Goal: Subscribe to service/newsletter

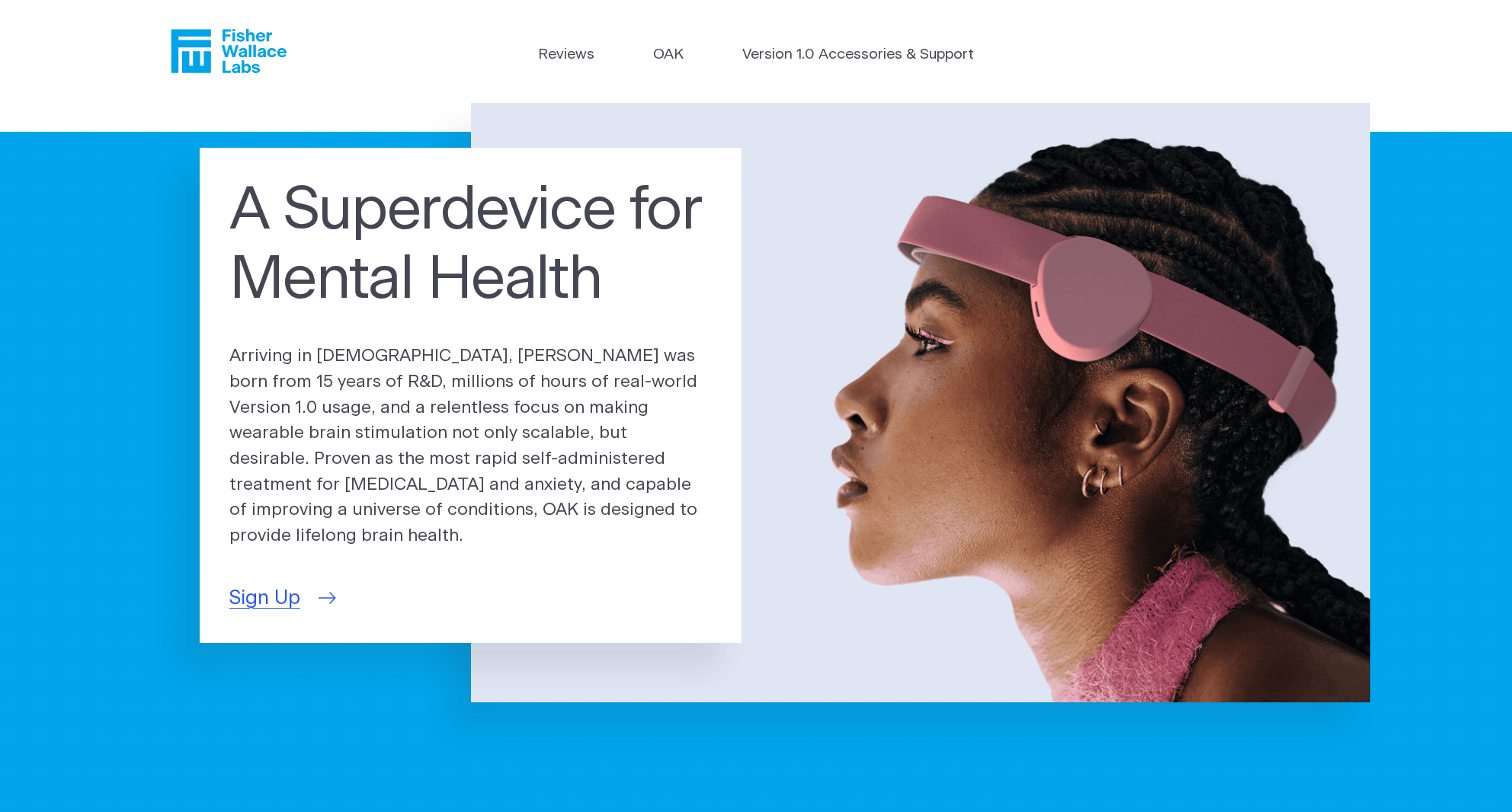
click at [284, 593] on span "Sign Up" at bounding box center [264, 598] width 71 height 30
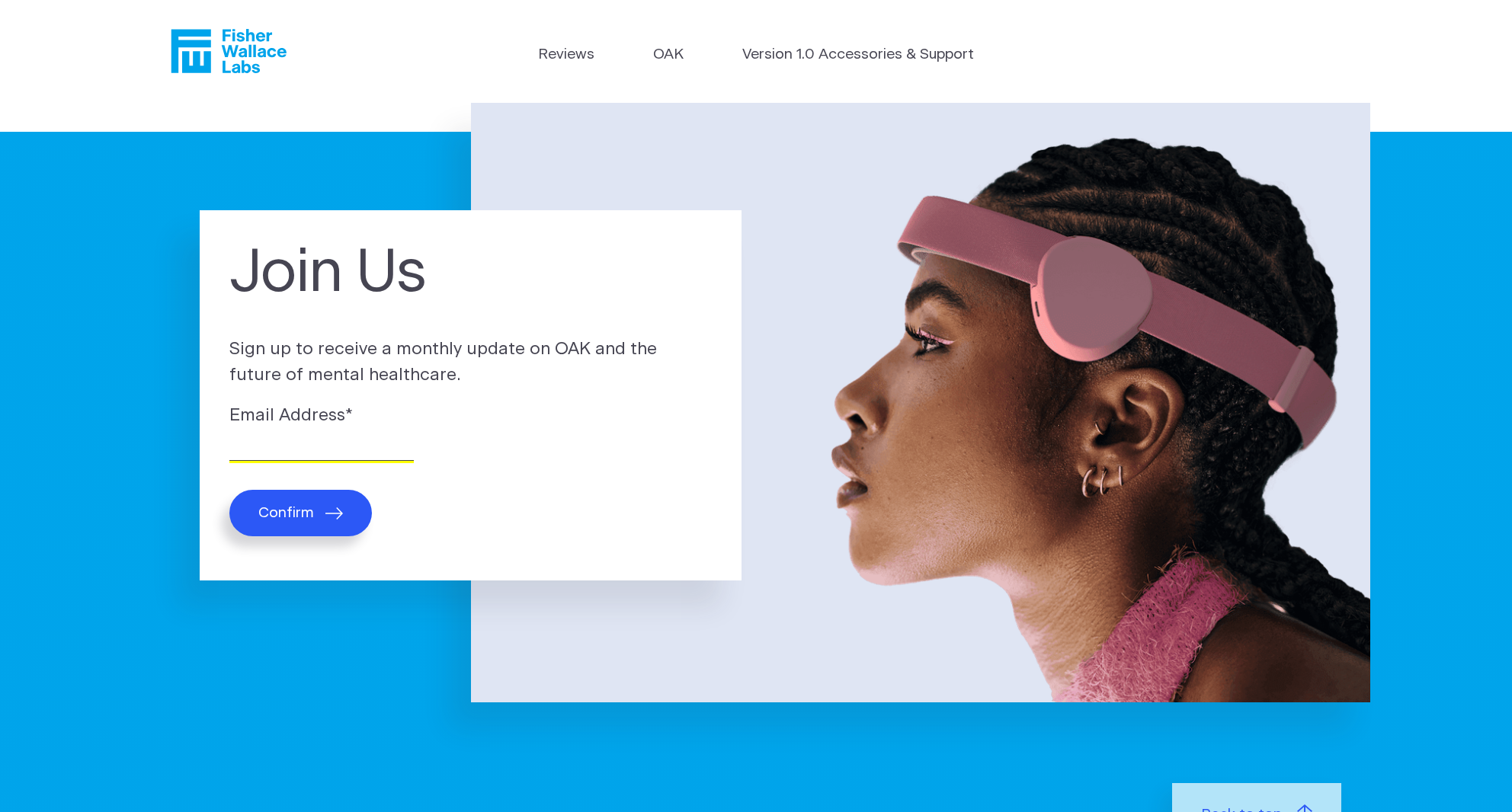
click at [304, 440] on input "Email Address *" at bounding box center [321, 448] width 184 height 23
paste input "jh@redzoneag.com"
type input "jh@redzoneag.com"
click at [292, 502] on button "Confirm" at bounding box center [300, 513] width 143 height 46
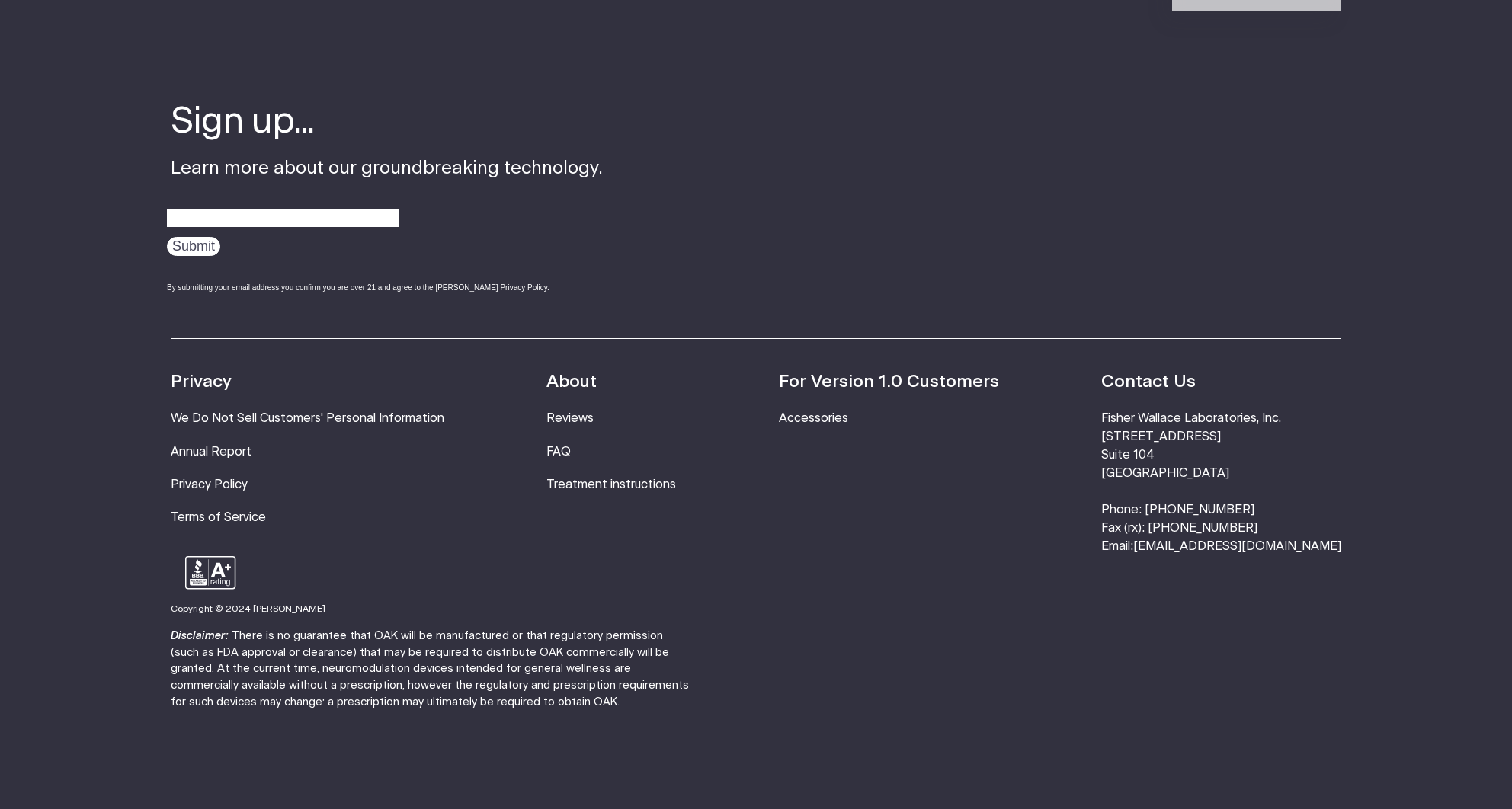
scroll to position [5095, 0]
click at [616, 477] on li "Treatment instructions" at bounding box center [611, 486] width 130 height 18
click at [616, 480] on link "Treatment instructions" at bounding box center [611, 485] width 130 height 12
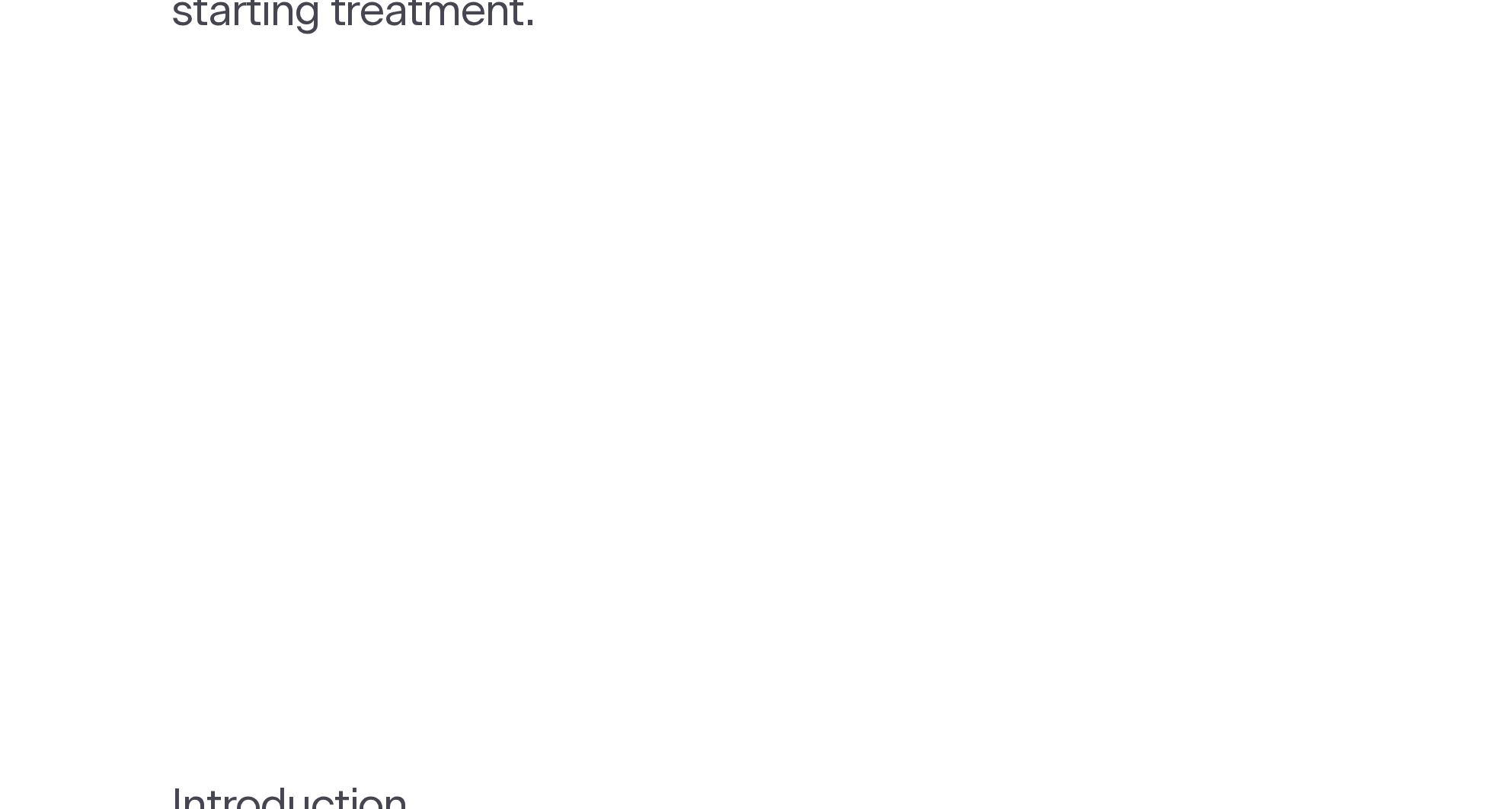
scroll to position [340, 0]
